Goal: Transaction & Acquisition: Purchase product/service

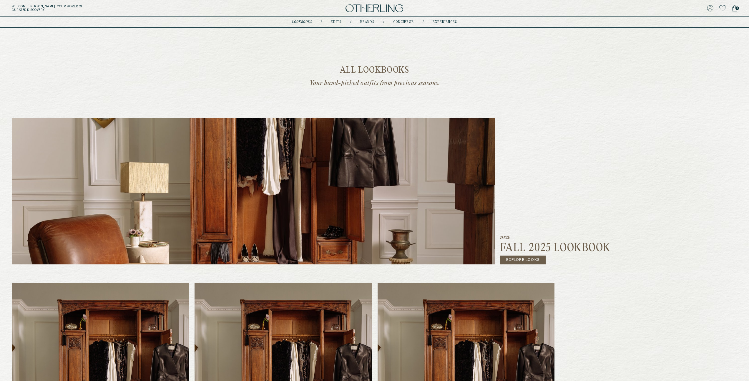
click at [524, 261] on link "Explore Looks" at bounding box center [523, 260] width 46 height 9
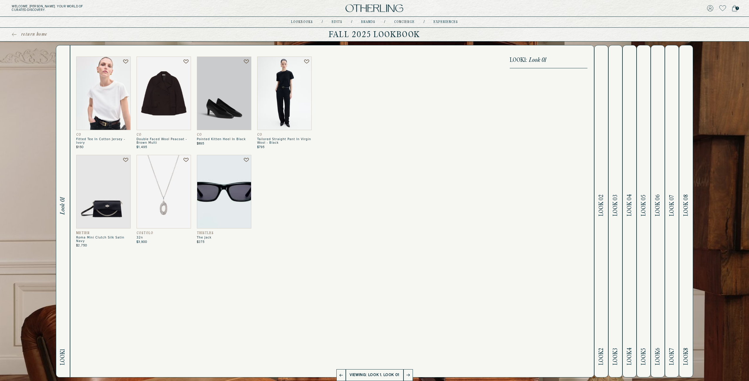
click at [602, 205] on span "Look 02" at bounding box center [601, 205] width 7 height 21
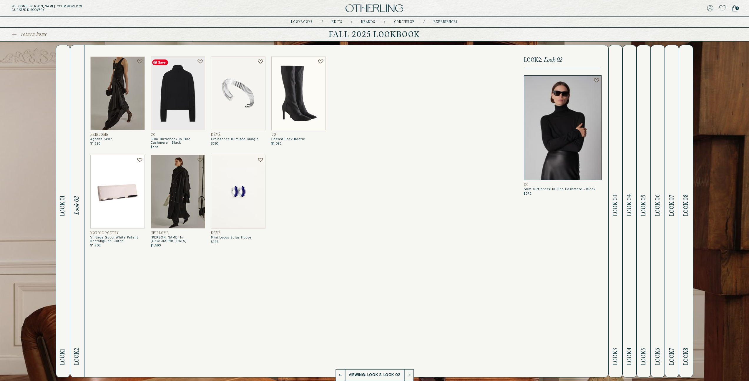
click at [172, 108] on img at bounding box center [178, 94] width 54 height 74
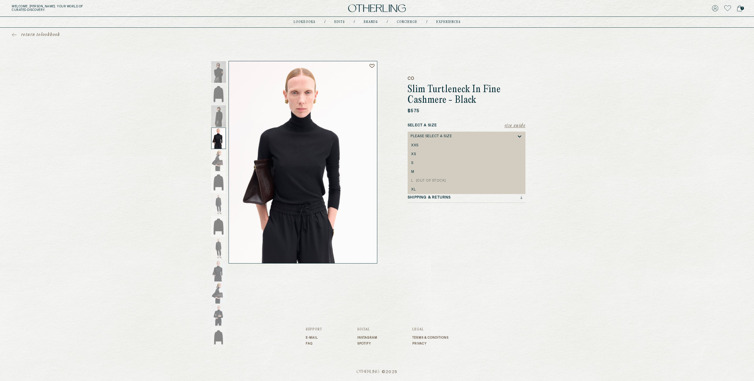
click at [519, 135] on icon at bounding box center [519, 136] width 6 height 6
click at [559, 154] on div "return to lookbook CO Slim Turtleneck In Fine Cashmere - Black $575 Size Guide …" at bounding box center [377, 146] width 754 height 236
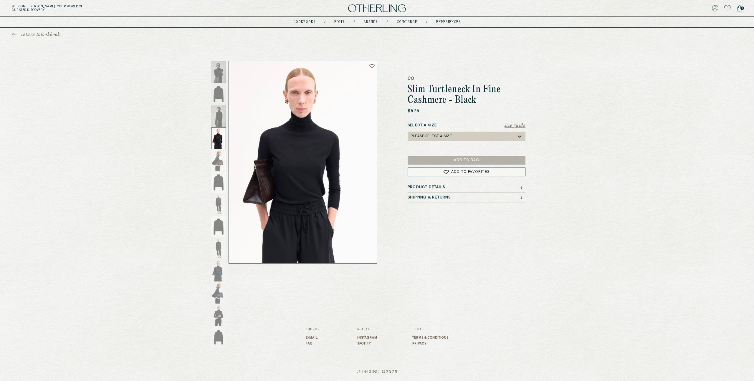
click at [514, 123] on button "Size Guide" at bounding box center [514, 126] width 21 height 6
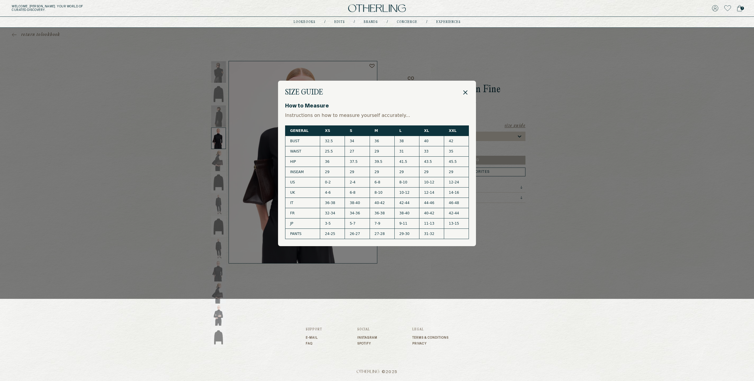
click at [466, 89] on icon at bounding box center [465, 92] width 7 height 7
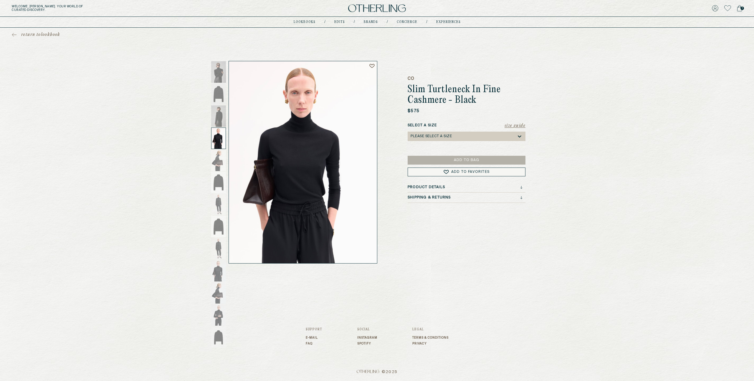
click at [475, 136] on div "Please select a Size" at bounding box center [463, 136] width 106 height 9
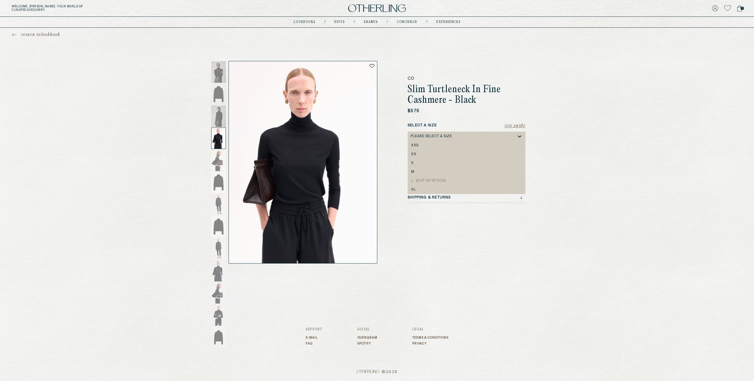
click at [418, 169] on div "M" at bounding box center [467, 172] width 118 height 9
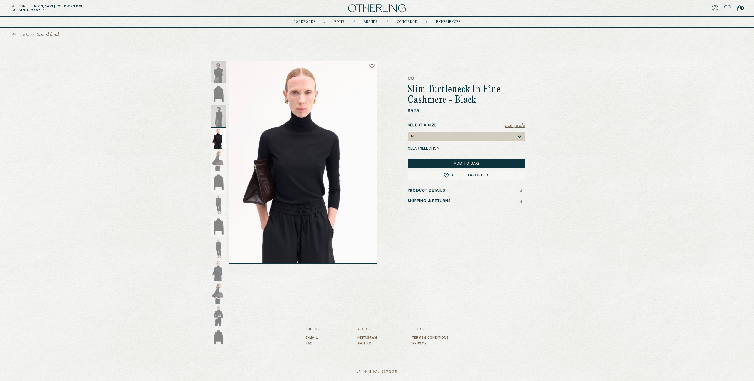
click at [430, 162] on button "Add to Bag" at bounding box center [467, 163] width 118 height 9
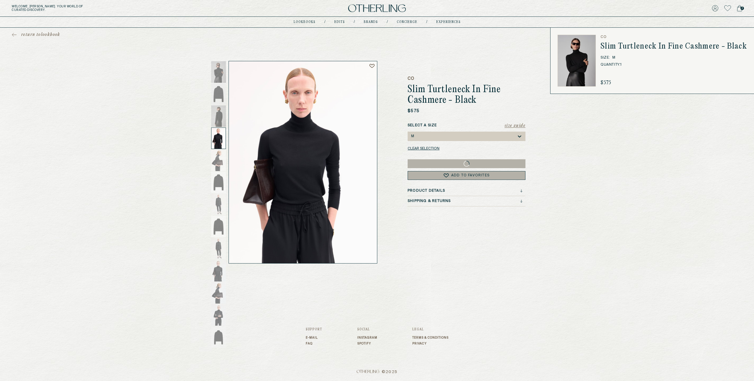
click at [13, 33] on icon at bounding box center [14, 35] width 5 height 4
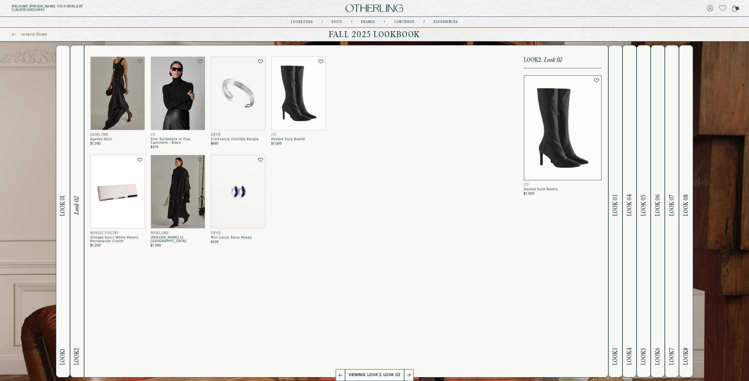
click at [619, 199] on span "Look 03" at bounding box center [615, 205] width 7 height 21
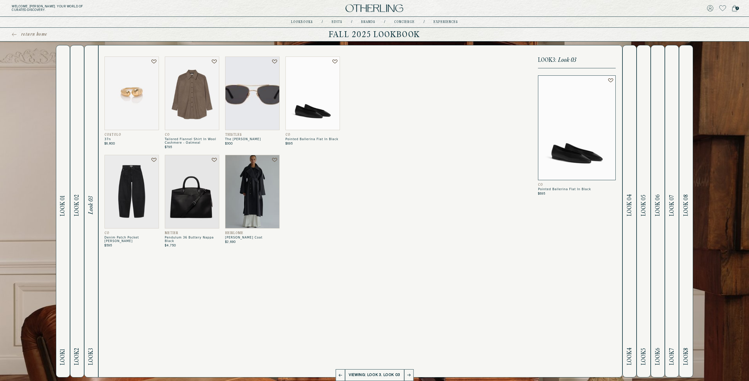
click at [630, 175] on h2 "Look 4 Look 04" at bounding box center [630, 211] width 7 height 332
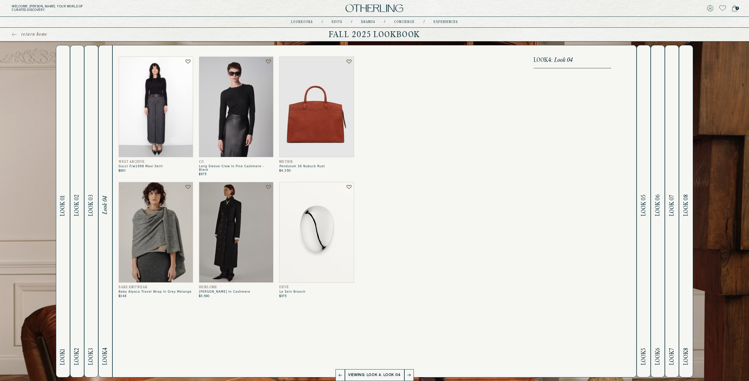
click at [645, 157] on h2 "Look 5 Look 05" at bounding box center [644, 211] width 7 height 332
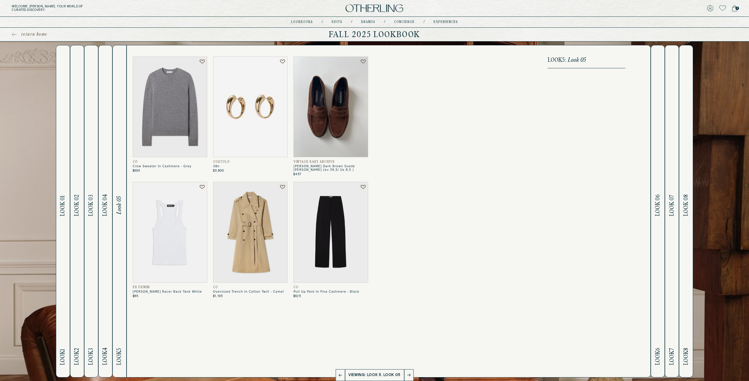
click at [660, 161] on h2 "Look 6 Look 06" at bounding box center [658, 211] width 7 height 332
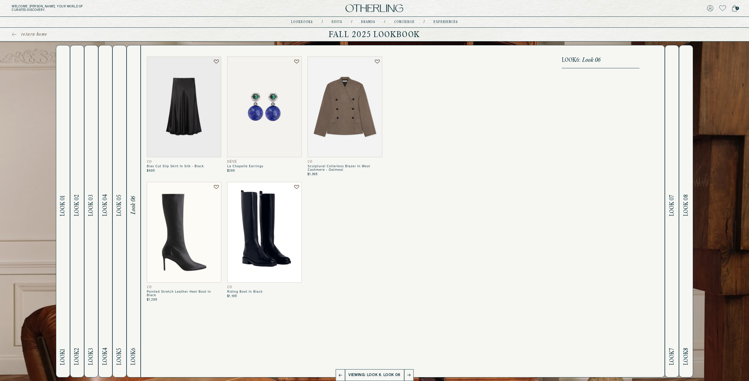
click at [673, 156] on h2 "Look 7 Look 07" at bounding box center [672, 211] width 7 height 332
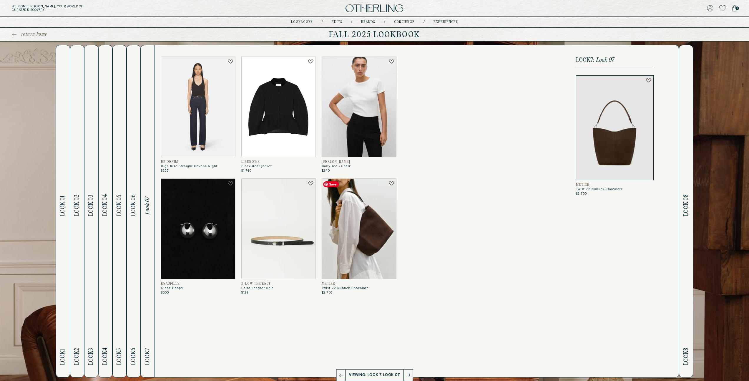
click at [350, 248] on img at bounding box center [359, 228] width 74 height 101
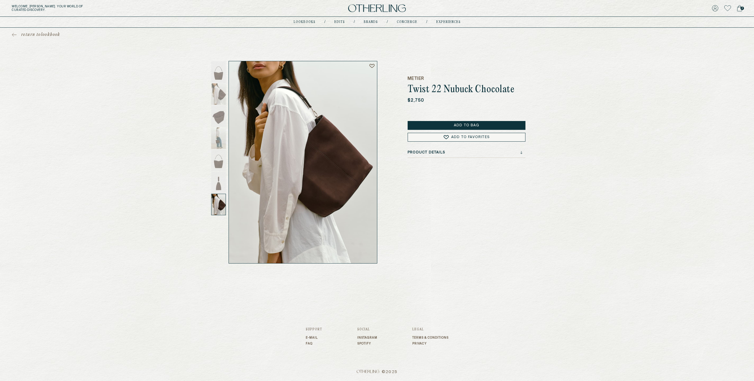
click at [467, 123] on button "Add to Bag" at bounding box center [467, 125] width 118 height 9
click at [41, 33] on span "return to lookbook" at bounding box center [40, 35] width 39 height 6
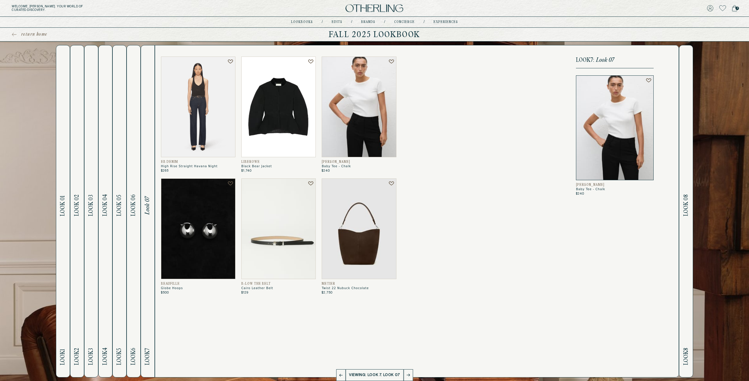
click at [689, 199] on span "Look 08" at bounding box center [686, 206] width 7 height 22
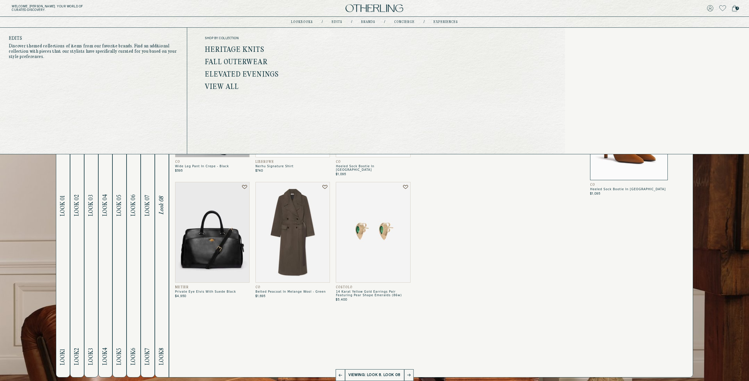
click at [239, 61] on link "Fall Outerwear" at bounding box center [236, 63] width 62 height 8
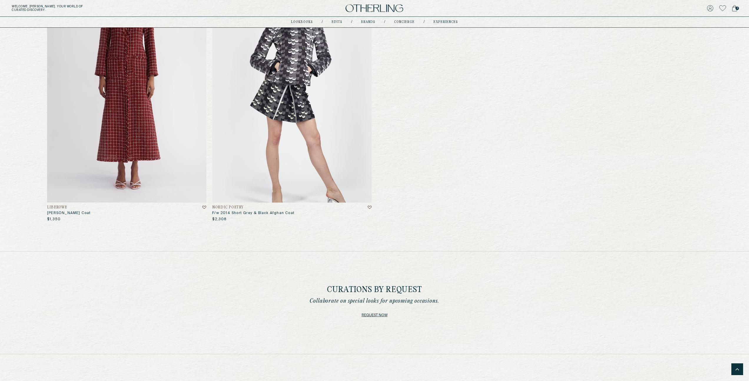
scroll to position [2114, 0]
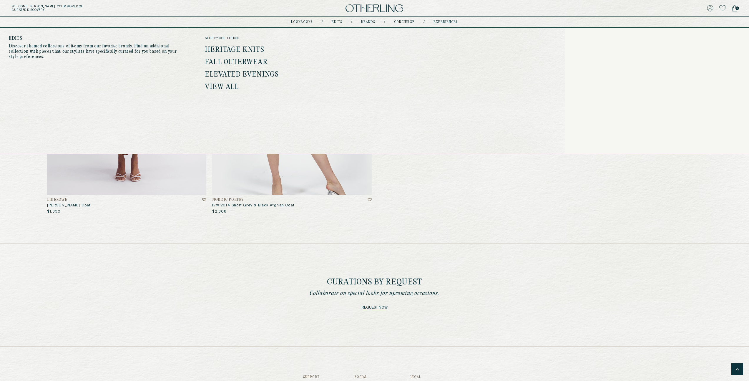
click at [235, 49] on link "Heritage Knits" at bounding box center [234, 50] width 59 height 8
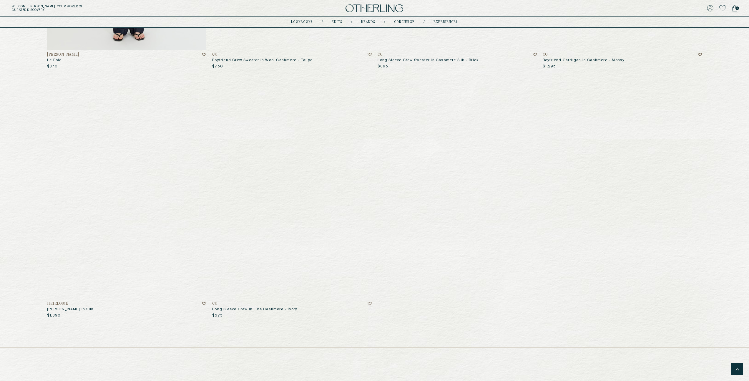
scroll to position [4502, 0]
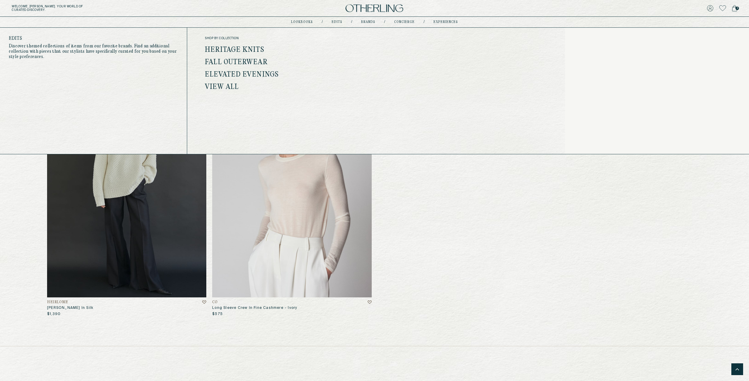
click at [258, 73] on link "Elevated Evenings" at bounding box center [242, 75] width 74 height 8
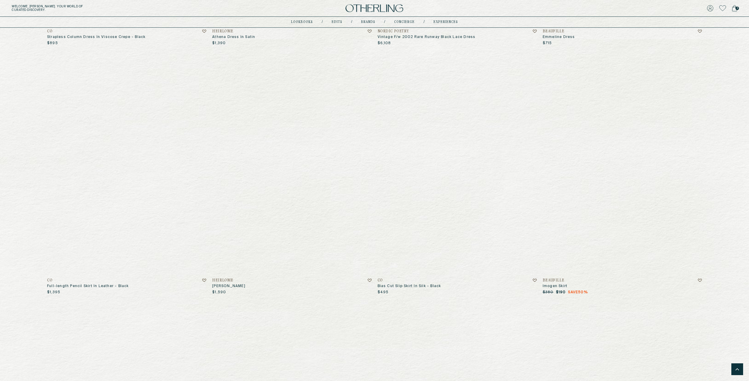
scroll to position [1288, 0]
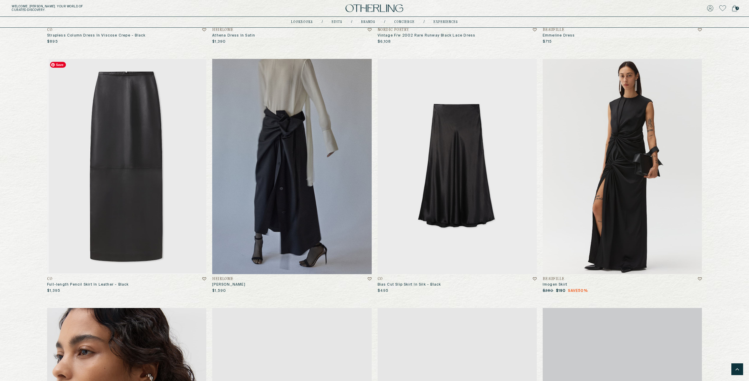
click at [125, 137] on img at bounding box center [126, 166] width 159 height 215
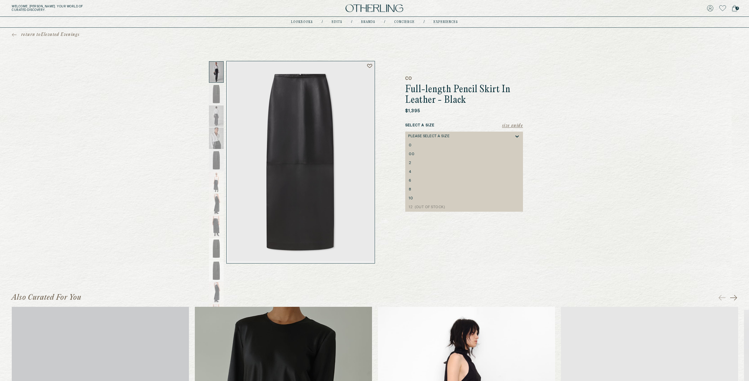
click at [457, 135] on div "Please select a Size" at bounding box center [461, 136] width 106 height 9
click at [413, 179] on div "6" at bounding box center [464, 181] width 111 height 4
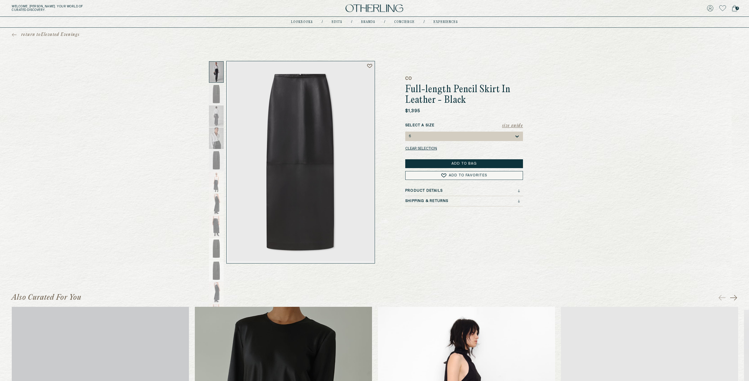
click at [415, 161] on button "Add to Bag" at bounding box center [464, 163] width 118 height 9
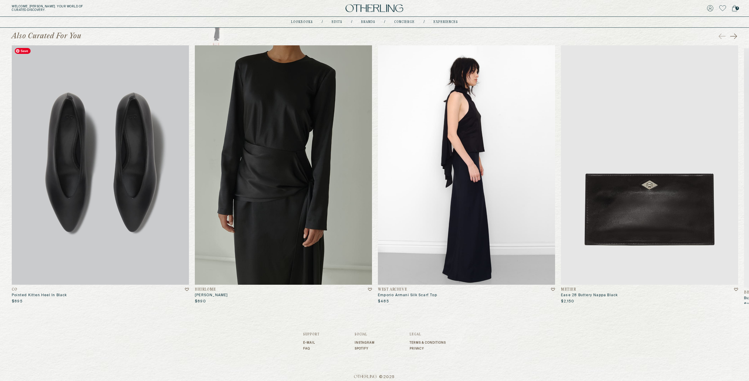
scroll to position [266, 0]
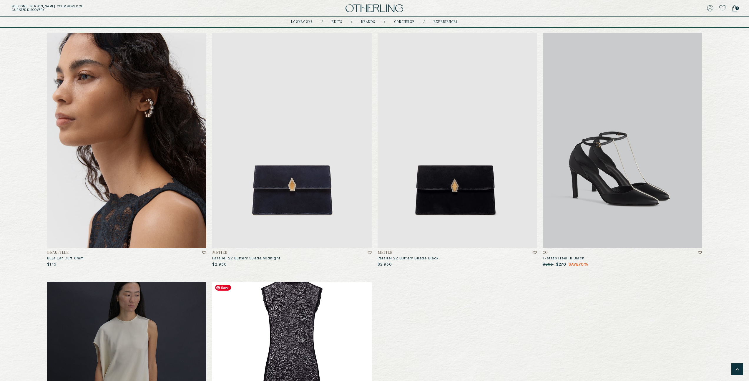
scroll to position [1566, 0]
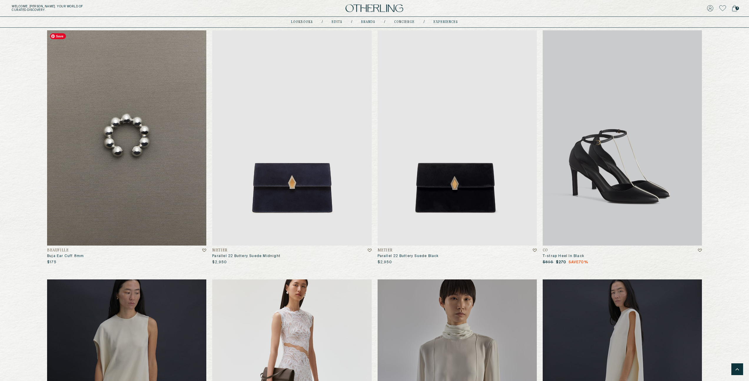
click at [127, 174] on img at bounding box center [126, 137] width 159 height 215
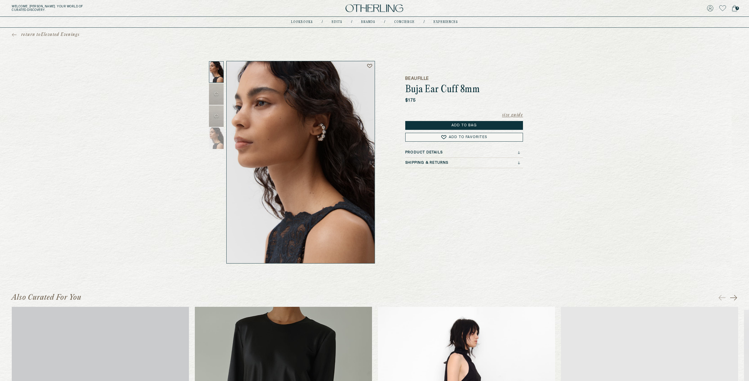
click at [429, 125] on button "Add to Bag" at bounding box center [464, 125] width 118 height 9
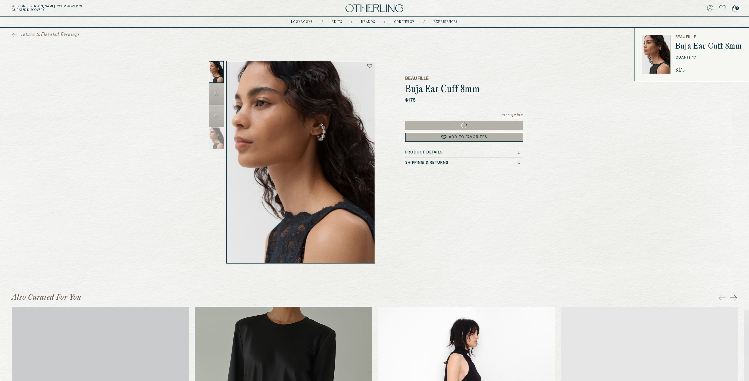
click at [25, 34] on span "return to Elevated Evenings" at bounding box center [50, 35] width 58 height 6
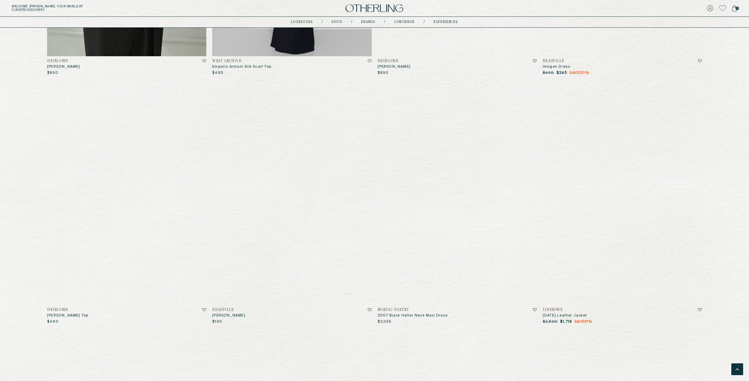
scroll to position [4246, 0]
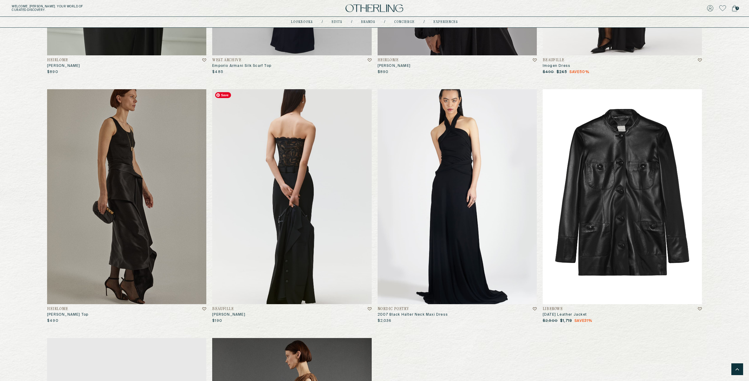
click at [278, 205] on img at bounding box center [291, 196] width 159 height 215
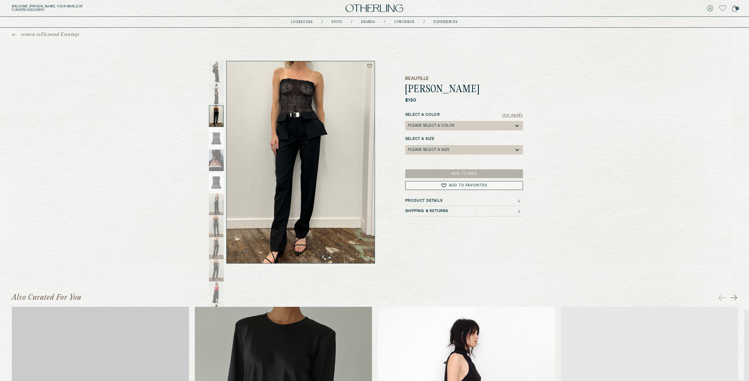
click at [45, 32] on span "return to Elevated Evenings" at bounding box center [50, 35] width 58 height 6
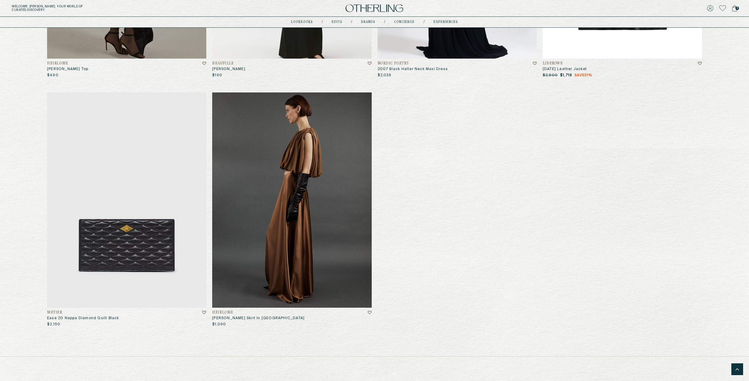
scroll to position [4493, 0]
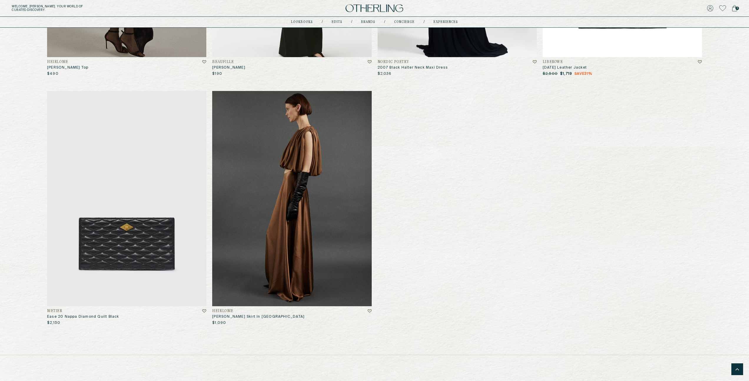
click at [735, 6] on icon at bounding box center [734, 8] width 5 height 6
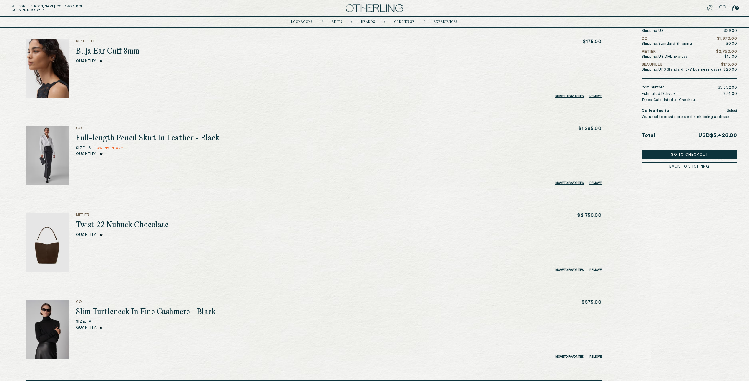
scroll to position [44, 0]
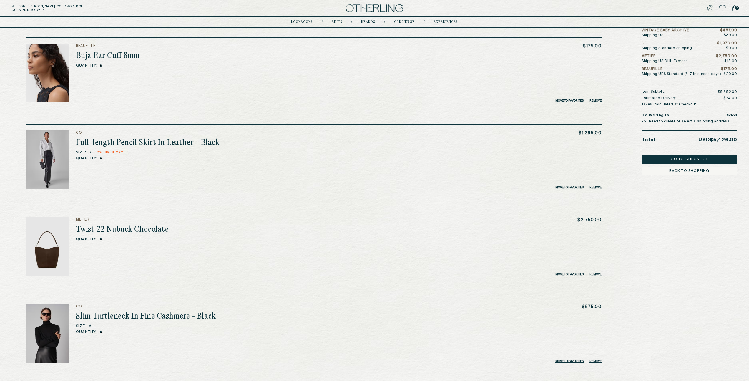
click at [705, 158] on button "Go to Checkout" at bounding box center [690, 159] width 96 height 9
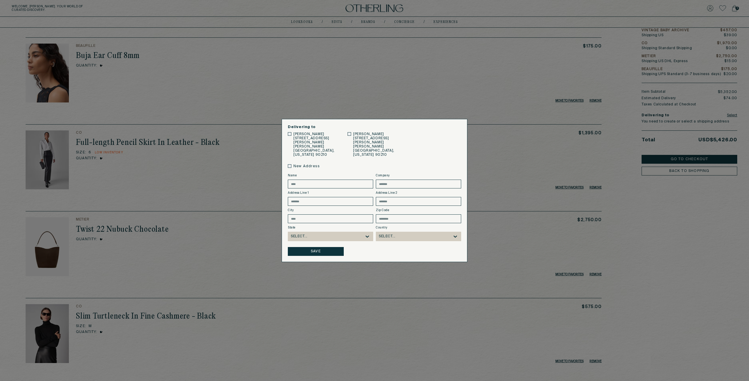
scroll to position [0, 0]
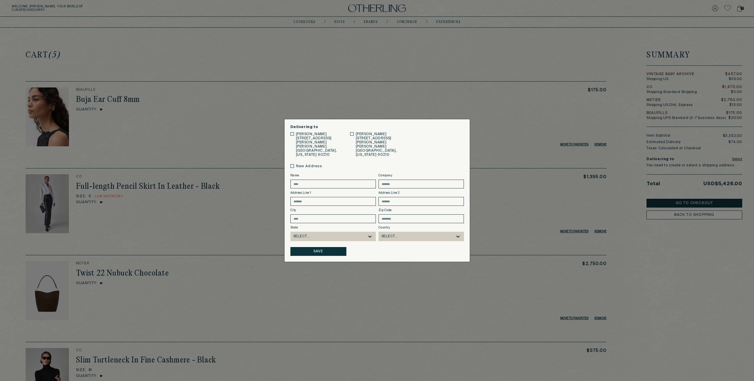
click at [325, 247] on button "Save" at bounding box center [318, 251] width 56 height 9
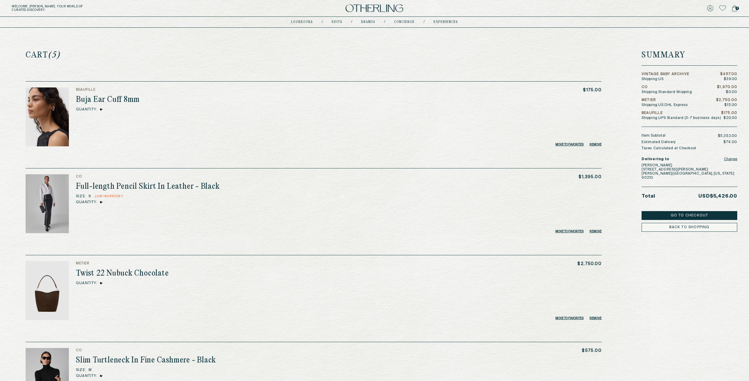
click at [668, 211] on button "Go to Checkout" at bounding box center [690, 215] width 96 height 9
